Goal: Navigation & Orientation: Locate item on page

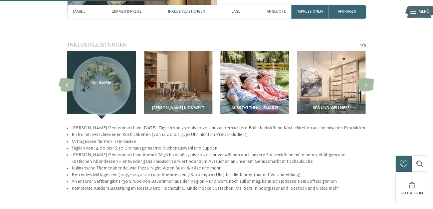
scroll to position [731, 0]
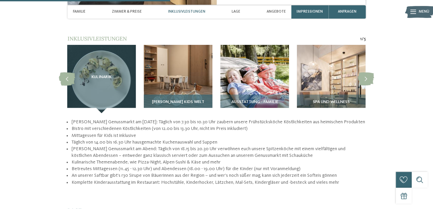
click at [180, 76] on img at bounding box center [178, 79] width 68 height 68
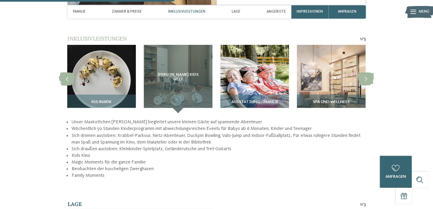
scroll to position [765, 0]
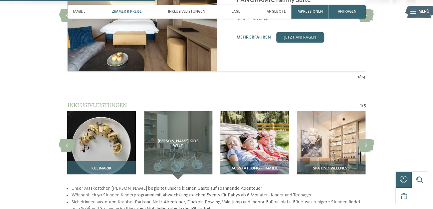
click at [85, 129] on img at bounding box center [101, 145] width 68 height 68
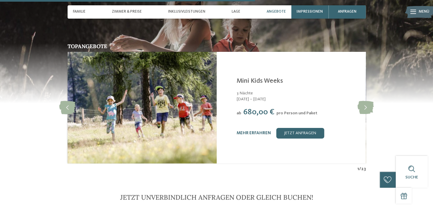
scroll to position [1097, 0]
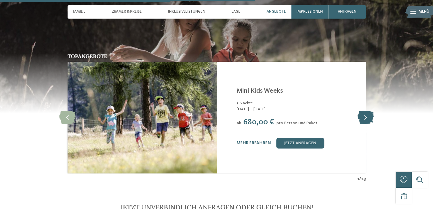
click at [365, 112] on icon at bounding box center [365, 117] width 16 height 13
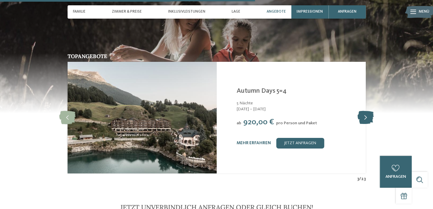
click at [365, 111] on icon at bounding box center [365, 117] width 16 height 13
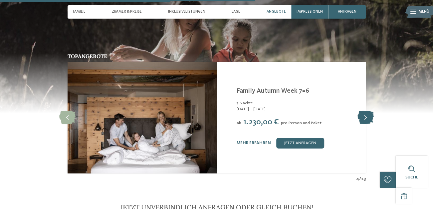
click at [365, 111] on icon at bounding box center [365, 117] width 16 height 13
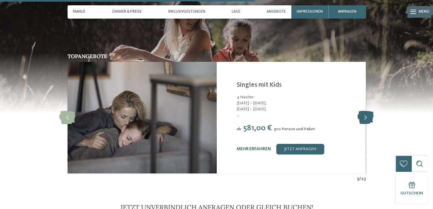
click at [365, 111] on icon at bounding box center [365, 117] width 16 height 13
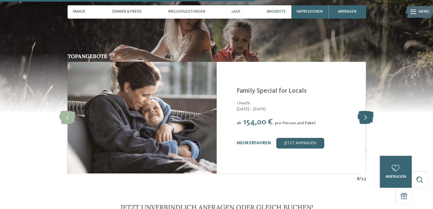
click at [365, 111] on icon at bounding box center [365, 117] width 16 height 13
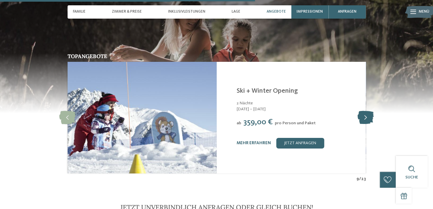
click at [365, 111] on icon at bounding box center [365, 117] width 16 height 13
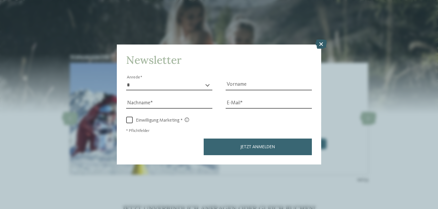
click at [320, 44] on icon at bounding box center [320, 44] width 11 height 9
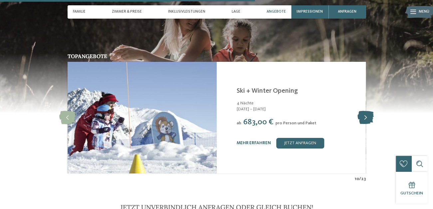
click at [366, 111] on icon at bounding box center [365, 117] width 16 height 13
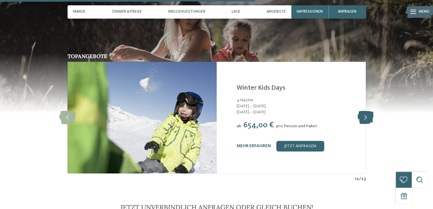
click at [366, 111] on icon at bounding box center [365, 117] width 16 height 13
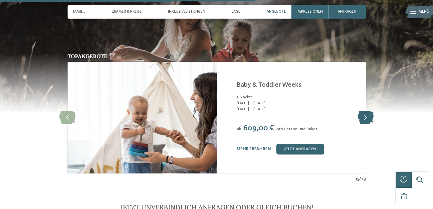
click at [366, 111] on icon at bounding box center [365, 117] width 16 height 13
click at [67, 111] on icon at bounding box center [67, 117] width 16 height 13
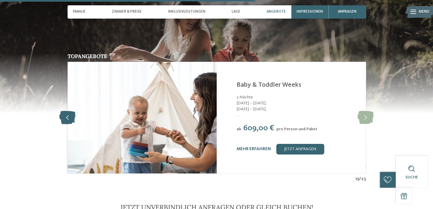
click at [67, 111] on icon at bounding box center [67, 117] width 16 height 13
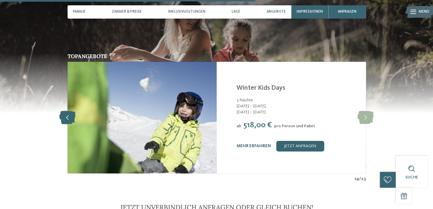
click at [67, 111] on icon at bounding box center [67, 117] width 16 height 13
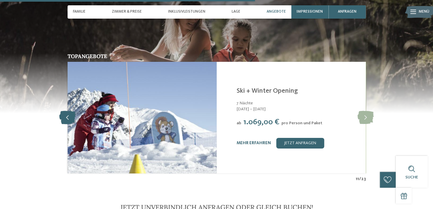
click at [67, 111] on icon at bounding box center [67, 117] width 16 height 13
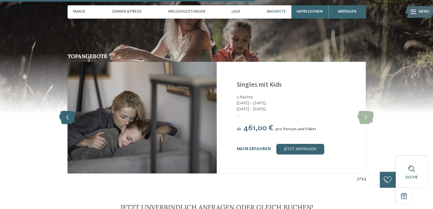
click at [67, 111] on icon at bounding box center [67, 117] width 16 height 13
click at [68, 111] on icon at bounding box center [67, 117] width 16 height 13
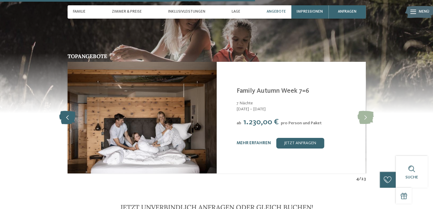
click at [68, 111] on icon at bounding box center [67, 117] width 16 height 13
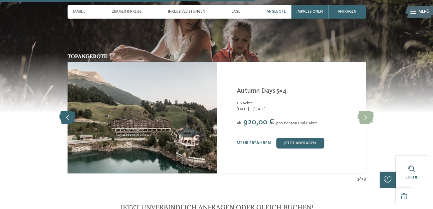
click at [68, 111] on icon at bounding box center [67, 117] width 16 height 13
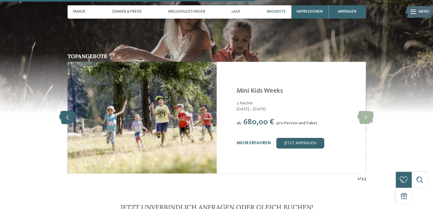
click at [68, 111] on icon at bounding box center [67, 117] width 16 height 13
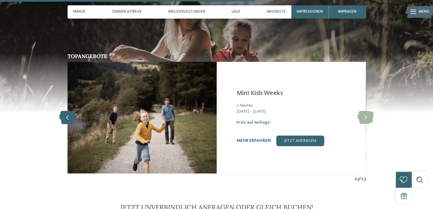
click at [68, 111] on icon at bounding box center [67, 117] width 16 height 13
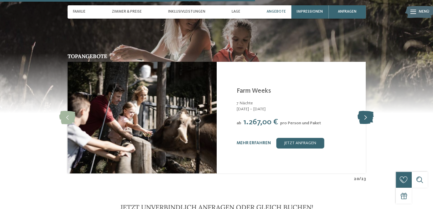
click at [366, 111] on icon at bounding box center [365, 117] width 16 height 13
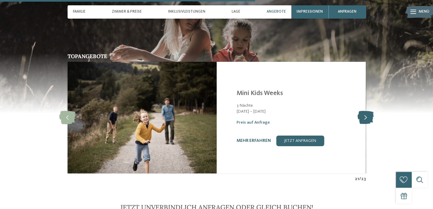
click at [367, 111] on icon at bounding box center [365, 117] width 16 height 13
